Goal: Task Accomplishment & Management: Manage account settings

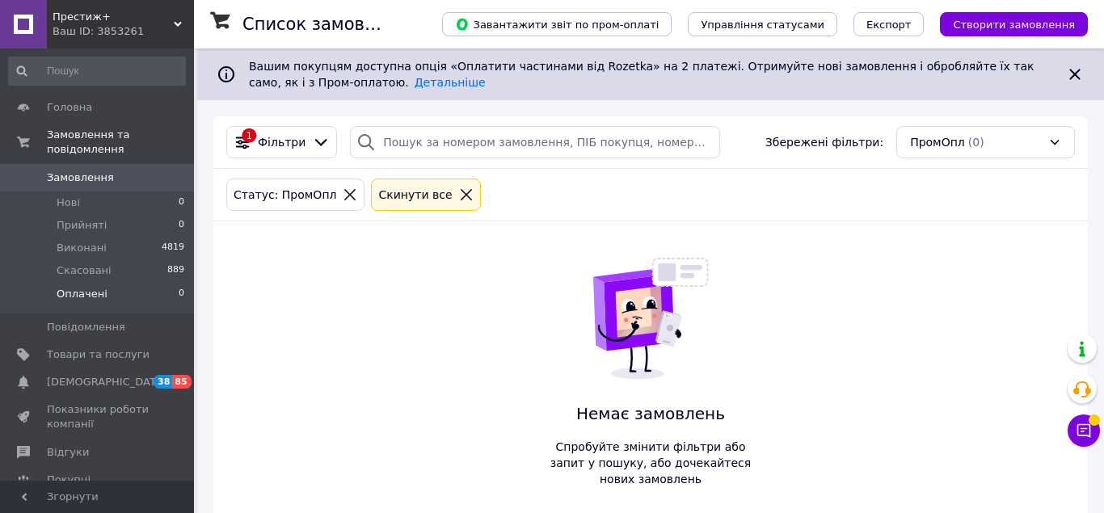
click at [81, 192] on li "Нові 0" at bounding box center [97, 203] width 194 height 23
click at [83, 218] on span "Прийняті" at bounding box center [82, 225] width 50 height 15
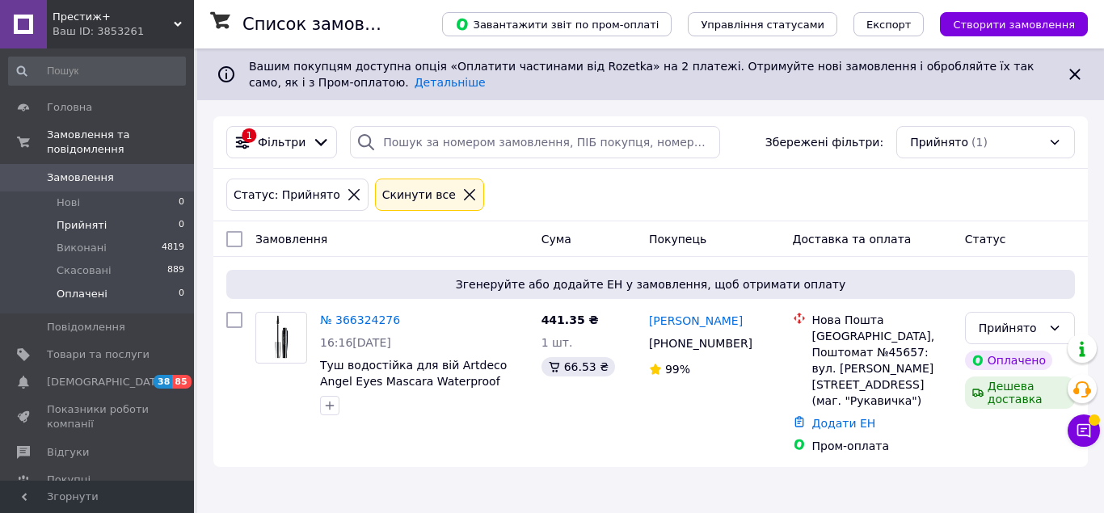
click at [72, 196] on span "Нові" at bounding box center [68, 203] width 23 height 15
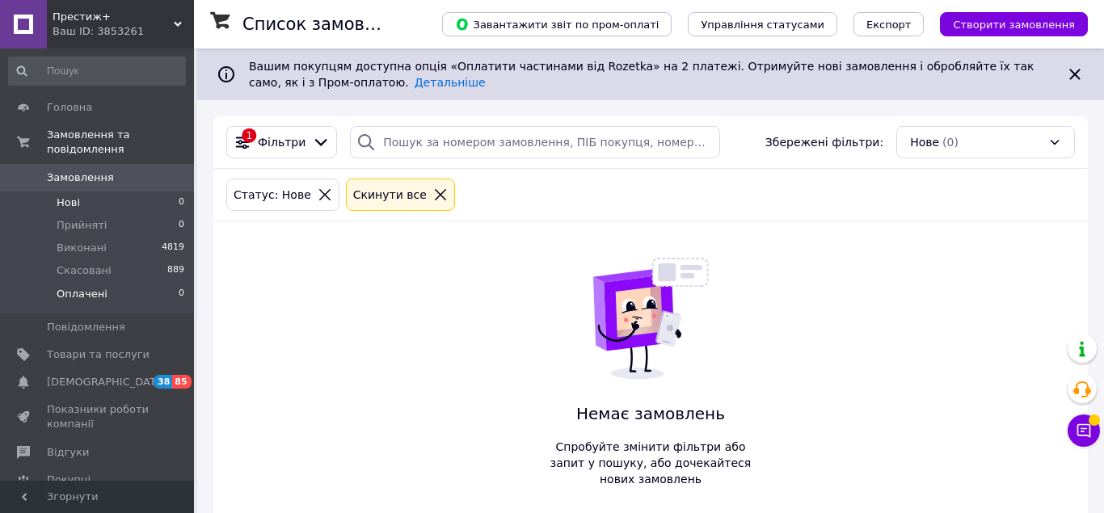
click at [103, 285] on li "Оплачені 0" at bounding box center [97, 298] width 194 height 31
click at [115, 214] on li "Прийняті 0" at bounding box center [97, 225] width 194 height 23
click at [85, 171] on span "Замовлення" at bounding box center [80, 178] width 67 height 15
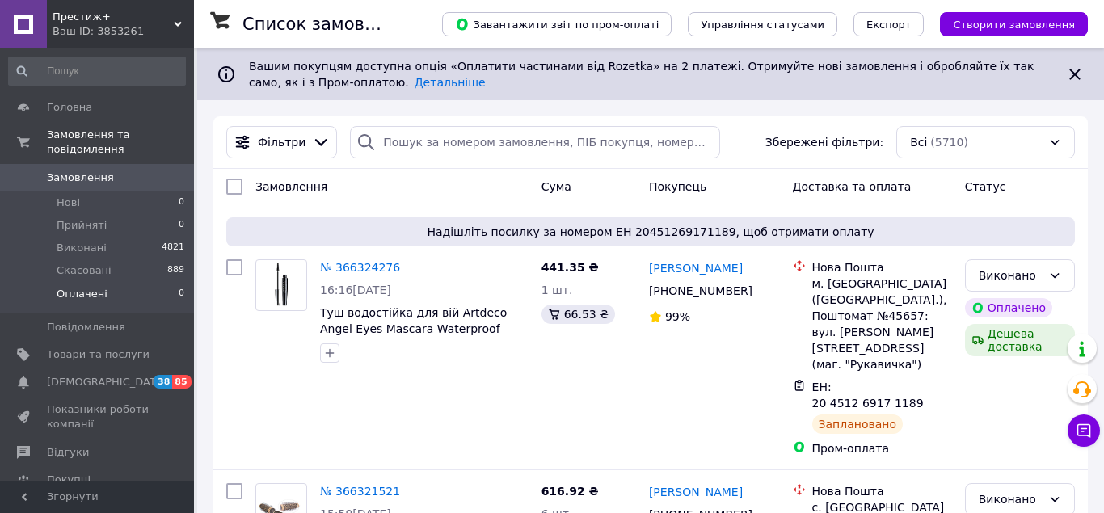
click at [79, 193] on li "Нові 0" at bounding box center [97, 203] width 194 height 23
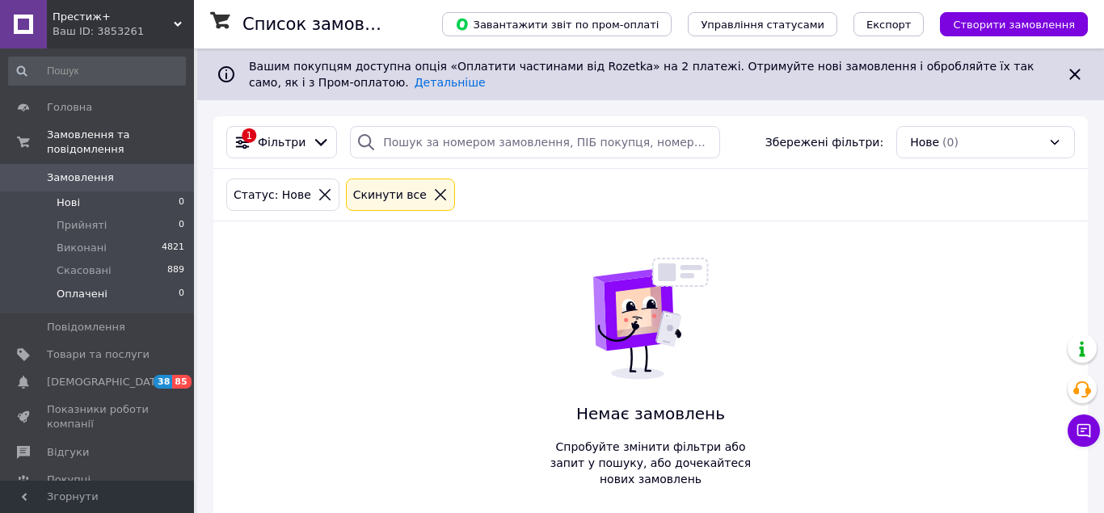
click at [114, 283] on li "Оплачені 0" at bounding box center [97, 298] width 194 height 31
drag, startPoint x: 143, startPoint y: 213, endPoint x: 167, endPoint y: 216, distance: 24.5
click at [144, 214] on li "Прийняті 0" at bounding box center [97, 225] width 194 height 23
